Goal: Task Accomplishment & Management: Complete application form

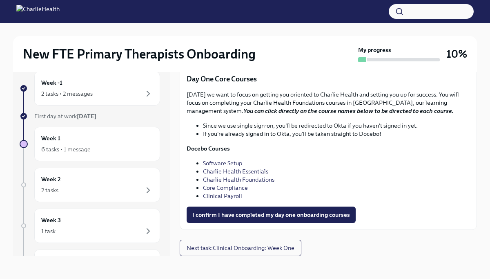
scroll to position [1120, 0]
click at [117, 141] on div "Week 1 6 tasks • 1 message" at bounding box center [97, 144] width 112 height 20
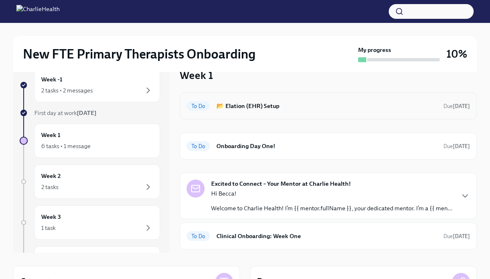
click at [282, 109] on h6 "📂 Elation (EHR) Setup" at bounding box center [326, 105] width 221 height 9
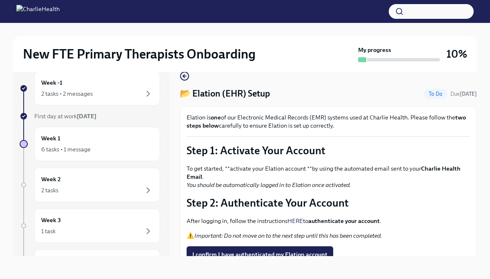
scroll to position [40, 0]
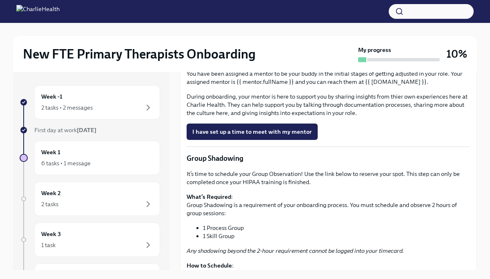
scroll to position [775, 0]
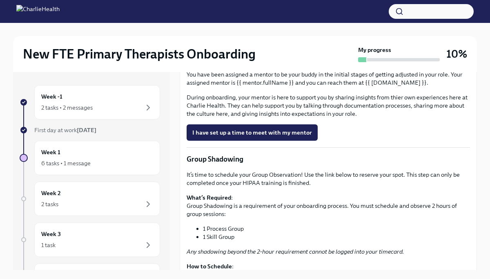
click at [246, 18] on link "Book a meeting with your supervisor Via Calendly!" at bounding box center [264, 9] width 155 height 16
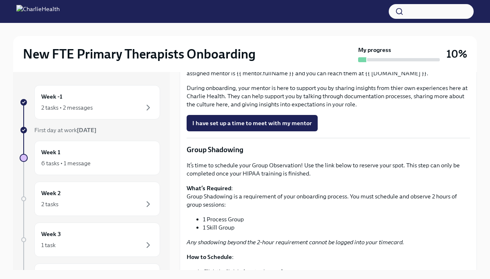
scroll to position [785, 0]
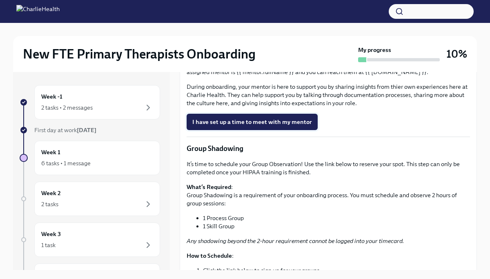
click at [251, 126] on span "I have set up a time to meet with my mentor" at bounding box center [252, 122] width 120 height 8
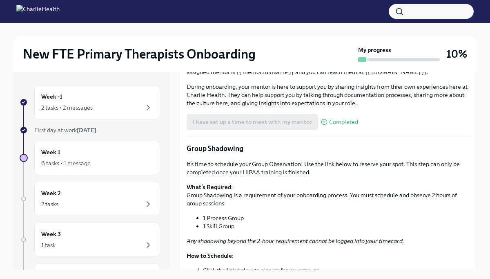
click at [272, 26] on span "I have set up a time to meet with my supervisor" at bounding box center [255, 22] width 127 height 8
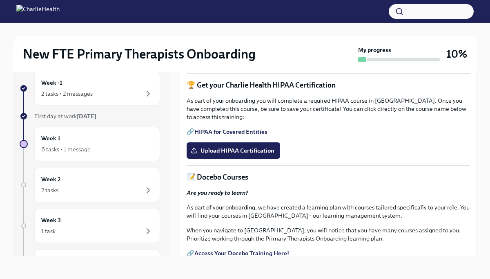
scroll to position [184, 0]
